Goal: Find specific page/section: Find specific page/section

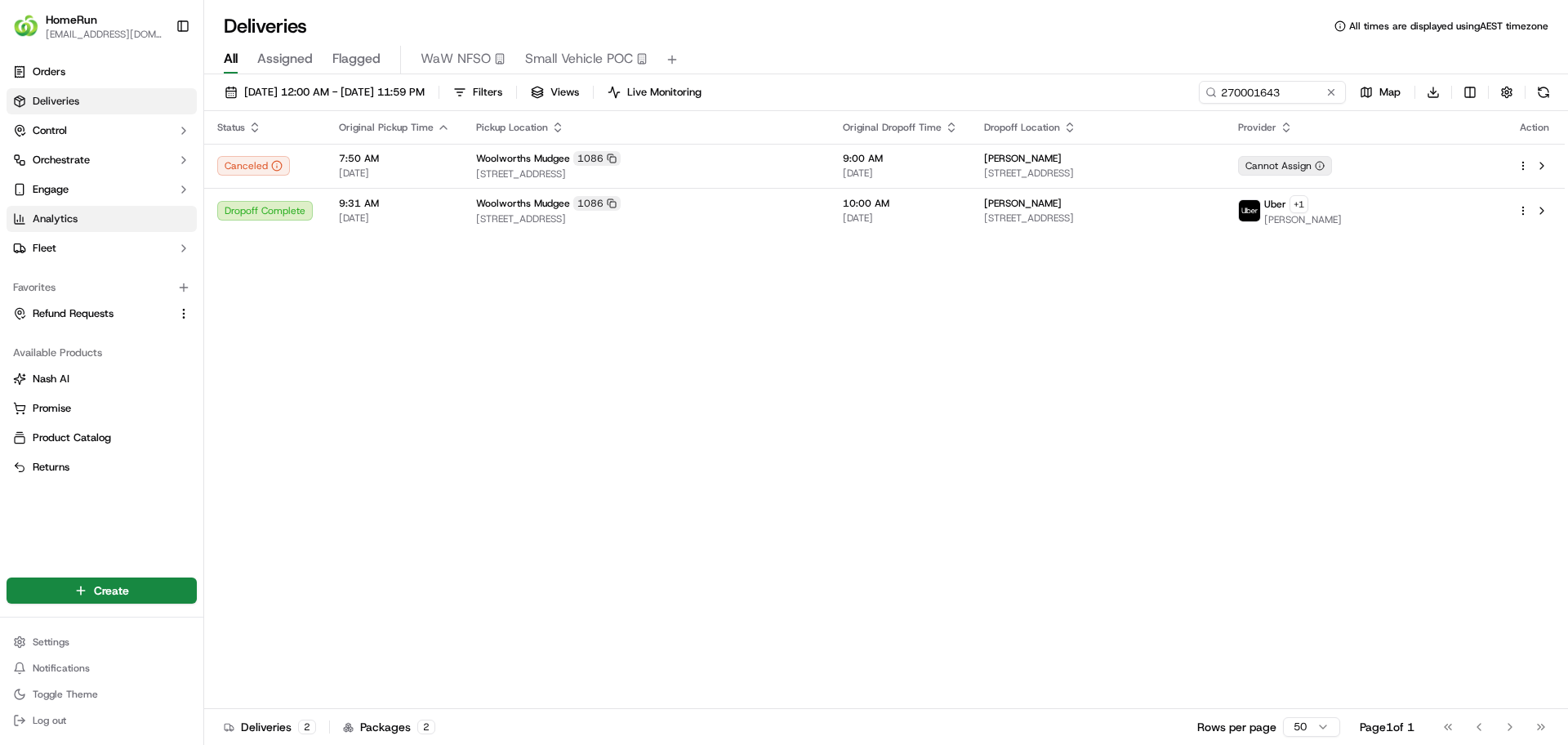
click at [53, 208] on link "Analytics" at bounding box center [102, 219] width 190 height 26
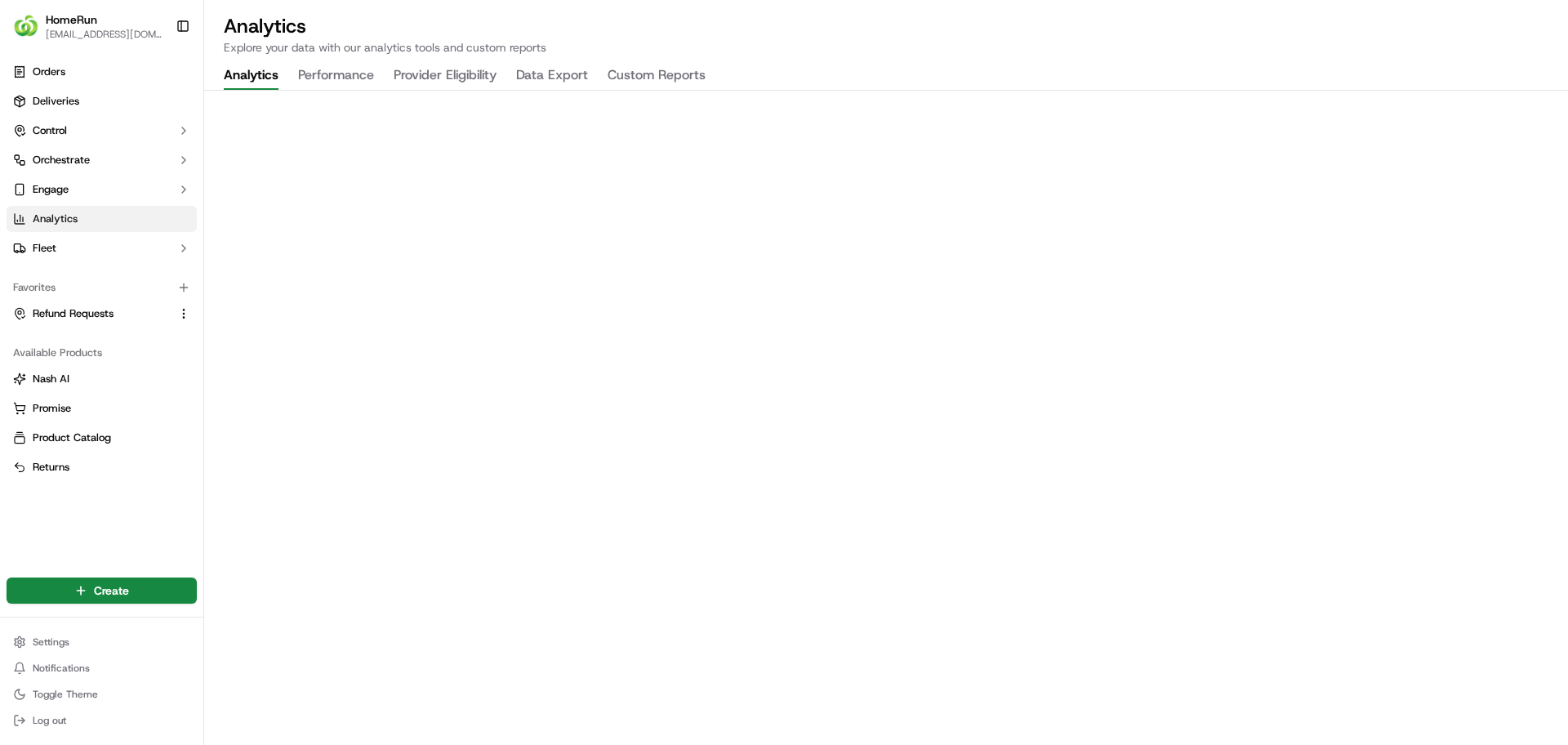
click at [632, 70] on button "Custom Reports" at bounding box center [656, 76] width 98 height 28
